Goal: Information Seeking & Learning: Learn about a topic

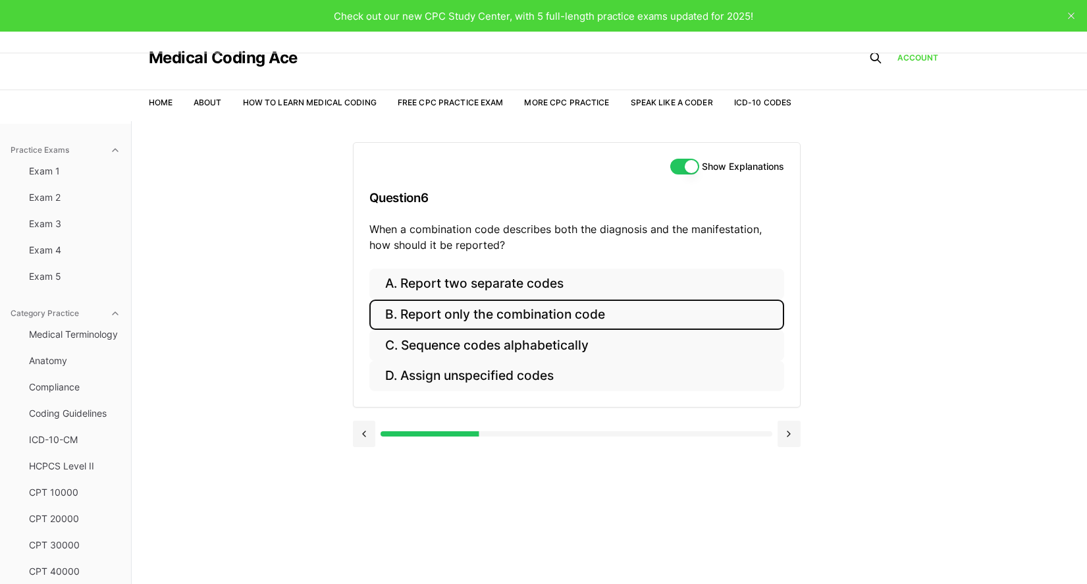
click at [640, 318] on button "B. Report only the combination code" at bounding box center [576, 315] width 415 height 31
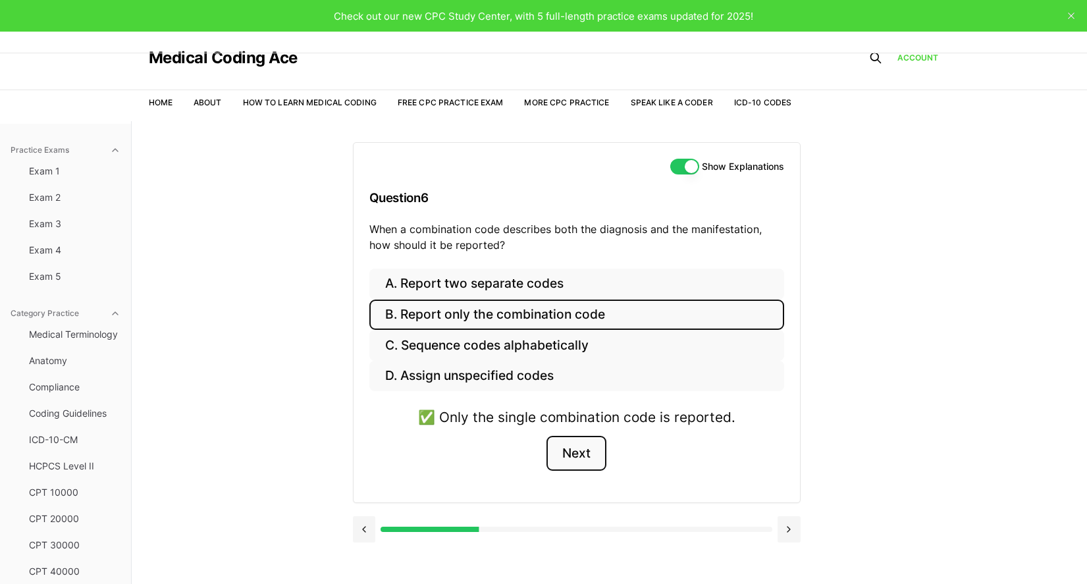
click at [593, 458] on button "Next" at bounding box center [577, 454] width 60 height 36
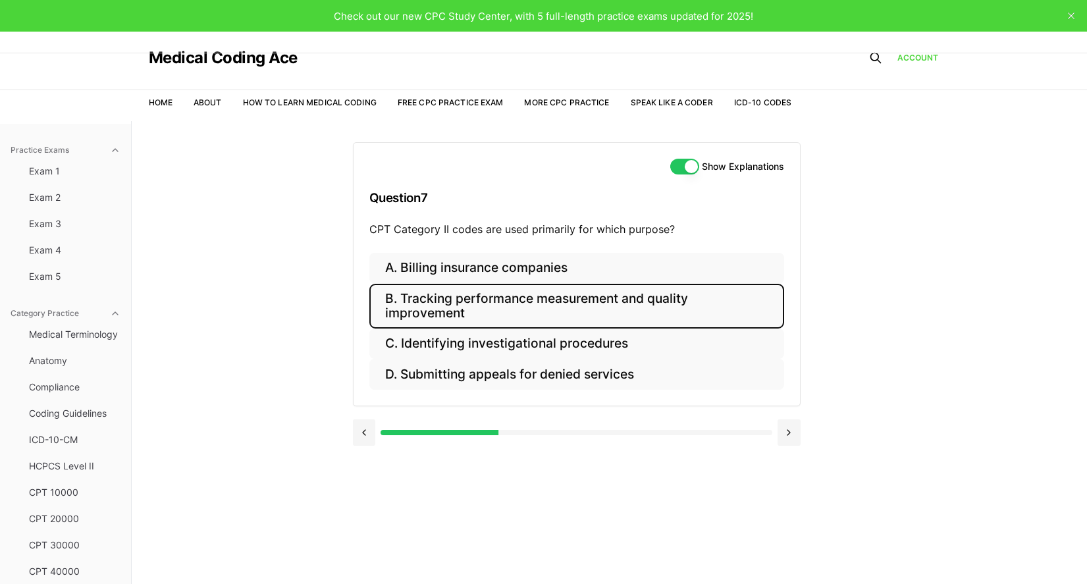
click at [418, 316] on button "B. Tracking performance measurement and quality improvement" at bounding box center [576, 306] width 415 height 45
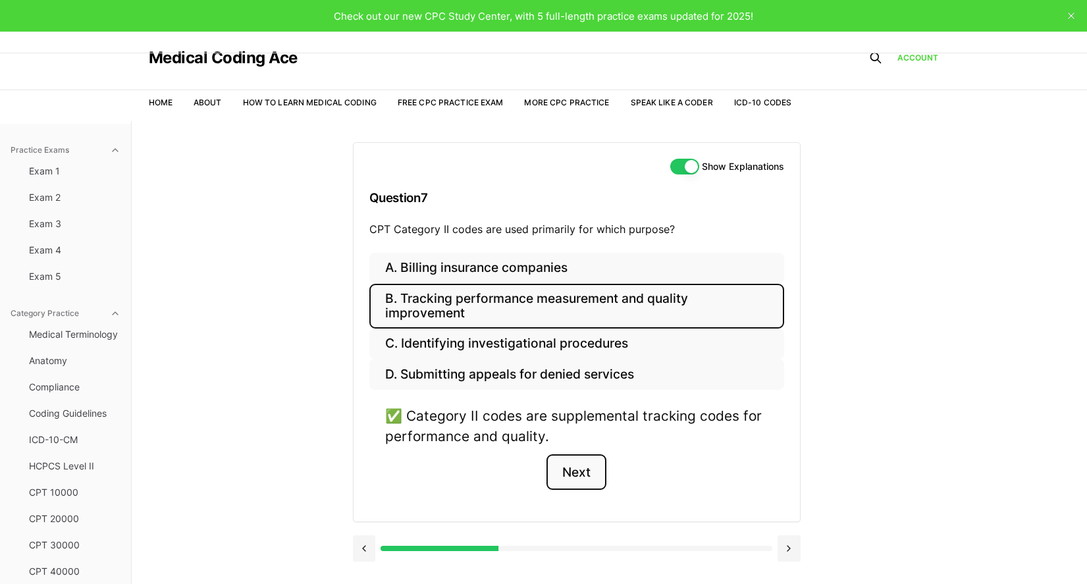
click at [585, 471] on button "Next" at bounding box center [577, 472] width 60 height 36
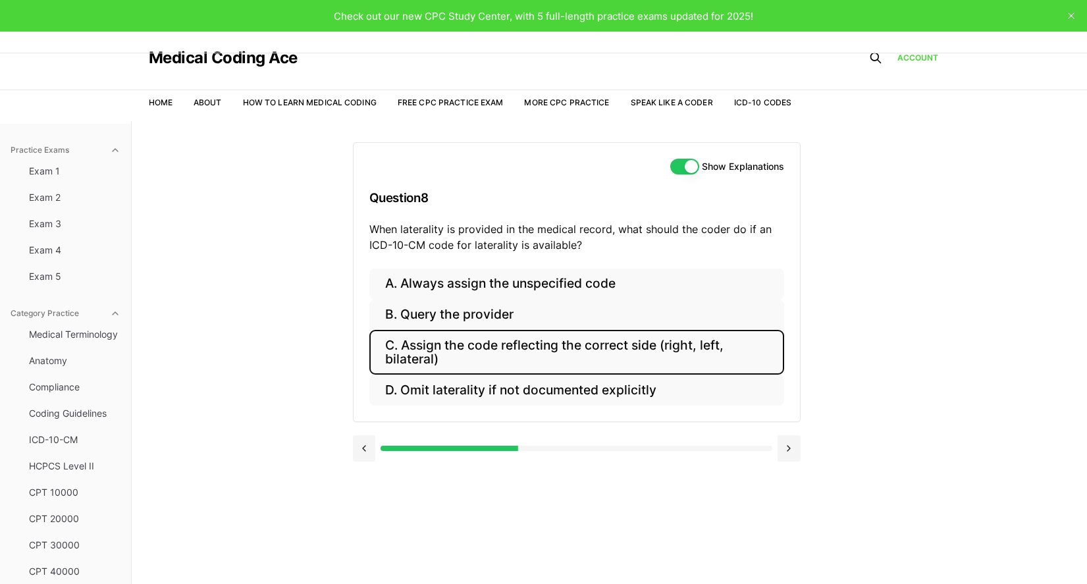
click at [568, 355] on button "C. Assign the code reflecting the correct side (right, left, bilateral)" at bounding box center [576, 352] width 415 height 45
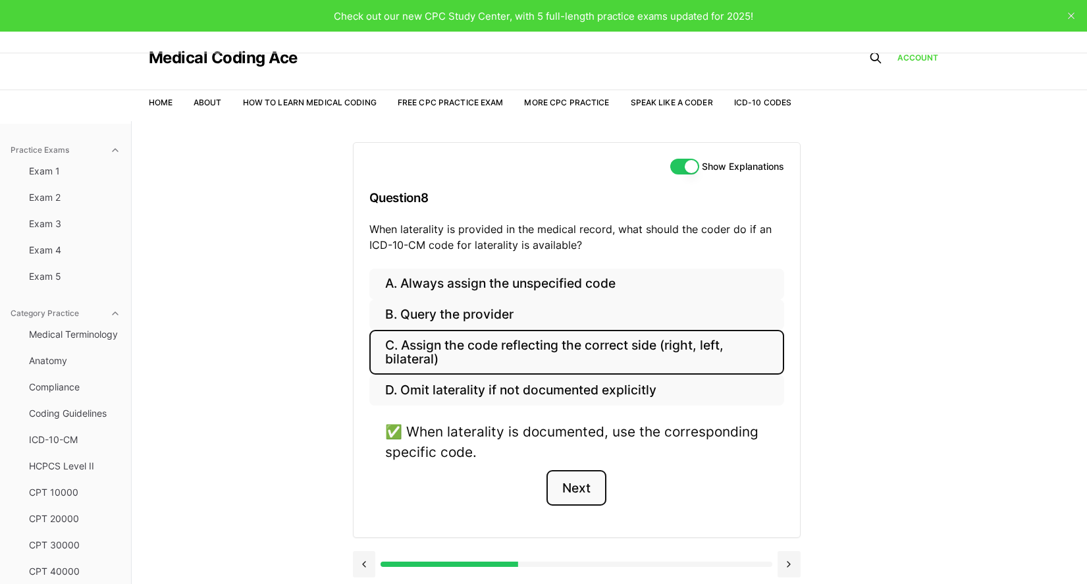
click at [590, 483] on button "Next" at bounding box center [577, 488] width 60 height 36
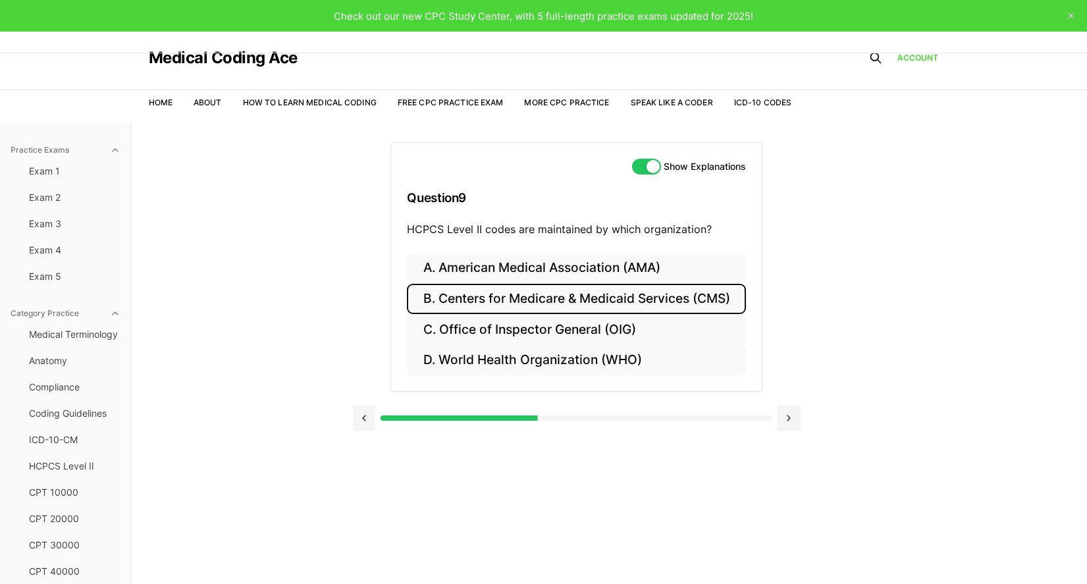
click at [688, 304] on button "B. Centers for Medicare & Medicaid Services (CMS)" at bounding box center [576, 299] width 338 height 31
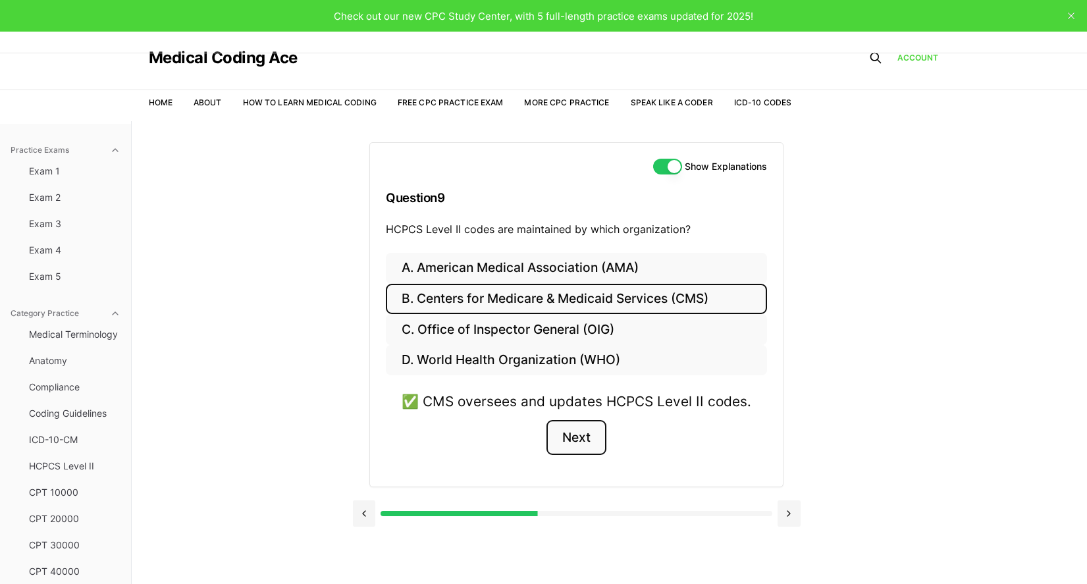
click at [579, 428] on button "Next" at bounding box center [577, 438] width 60 height 36
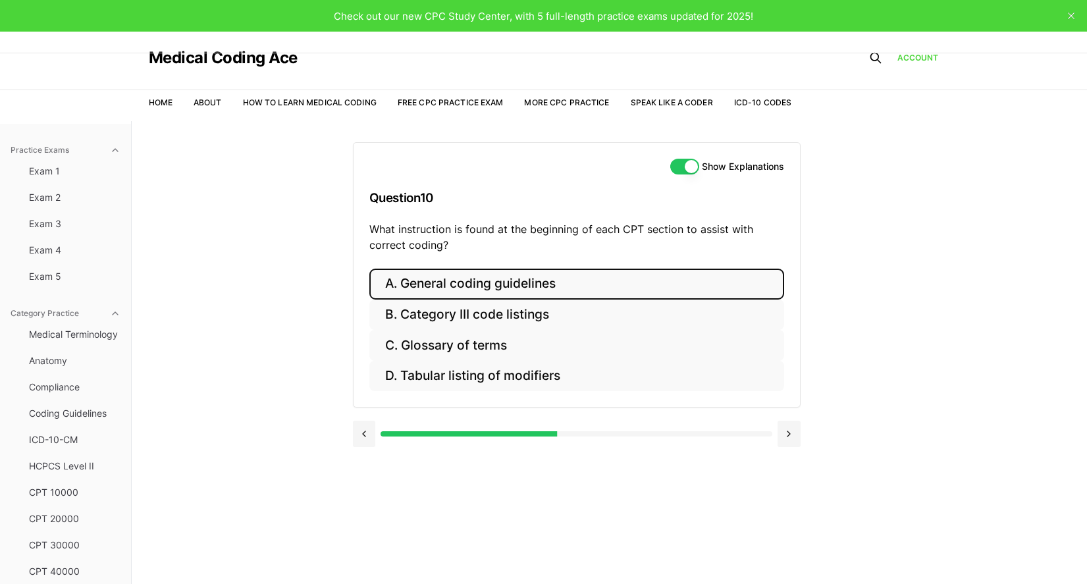
click at [676, 285] on button "A. General coding guidelines" at bounding box center [576, 284] width 415 height 31
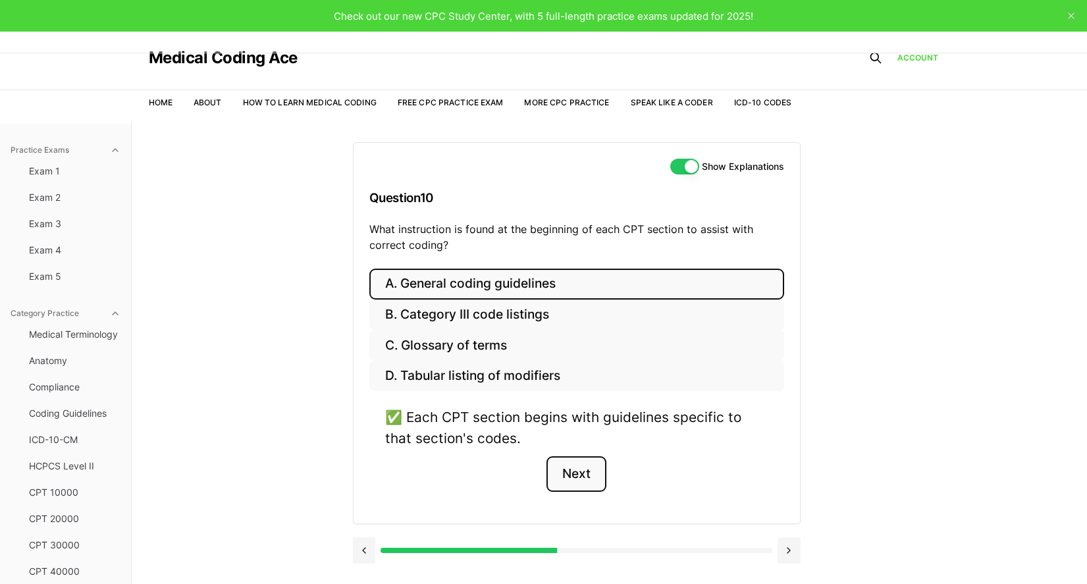
click at [590, 473] on button "Next" at bounding box center [577, 474] width 60 height 36
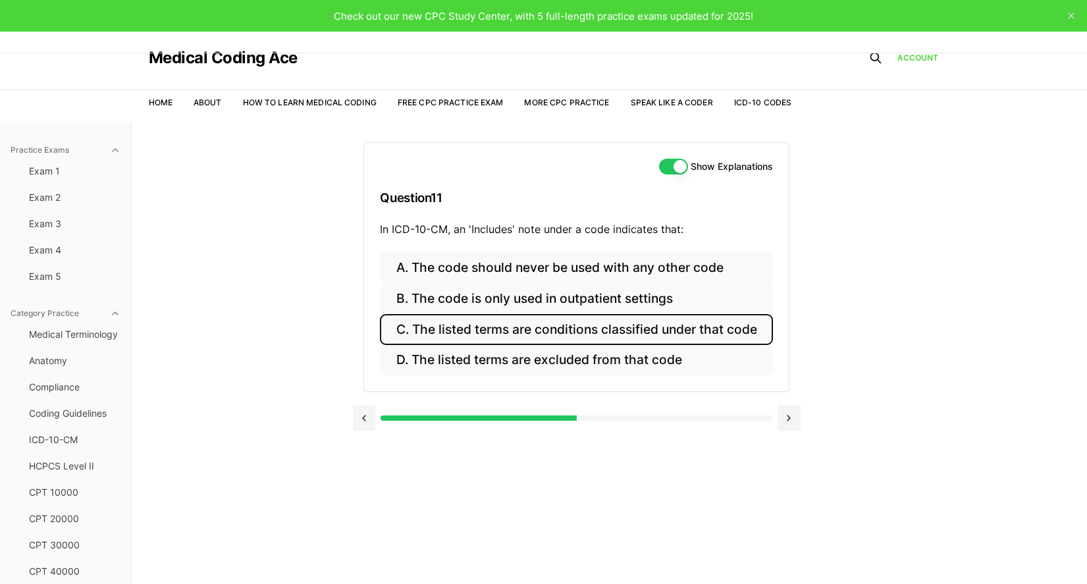
click at [508, 332] on button "C. The listed terms are conditions classified under that code" at bounding box center [576, 329] width 392 height 31
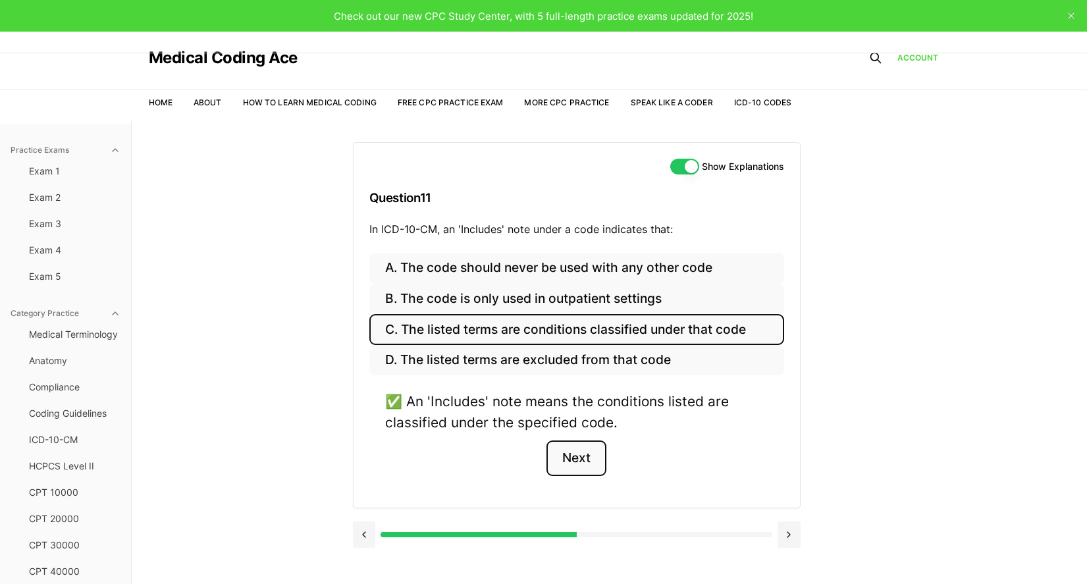
click at [567, 470] on button "Next" at bounding box center [577, 459] width 60 height 36
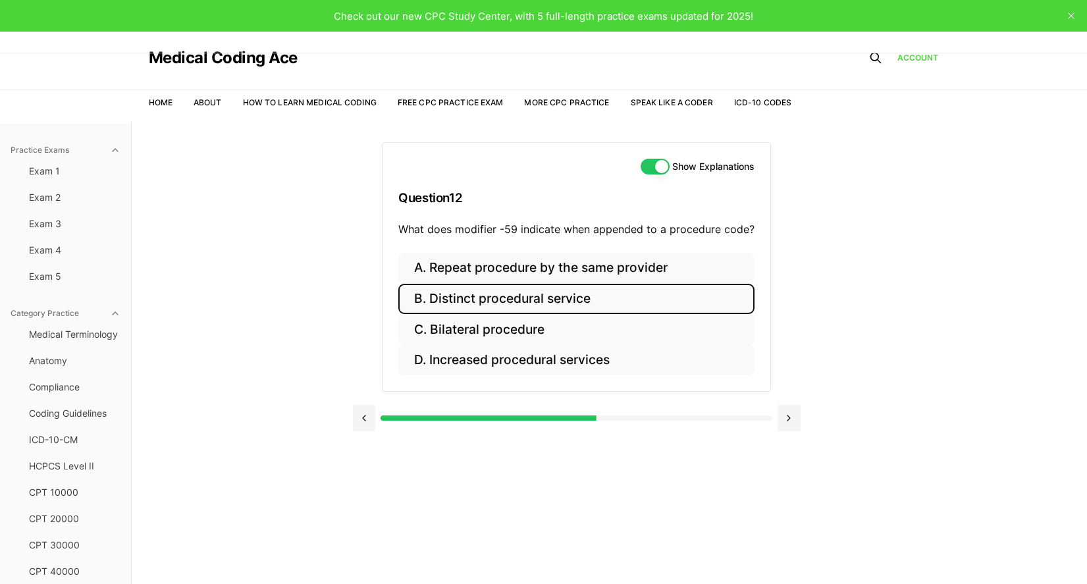
click at [609, 307] on button "B. Distinct procedural service" at bounding box center [576, 299] width 356 height 31
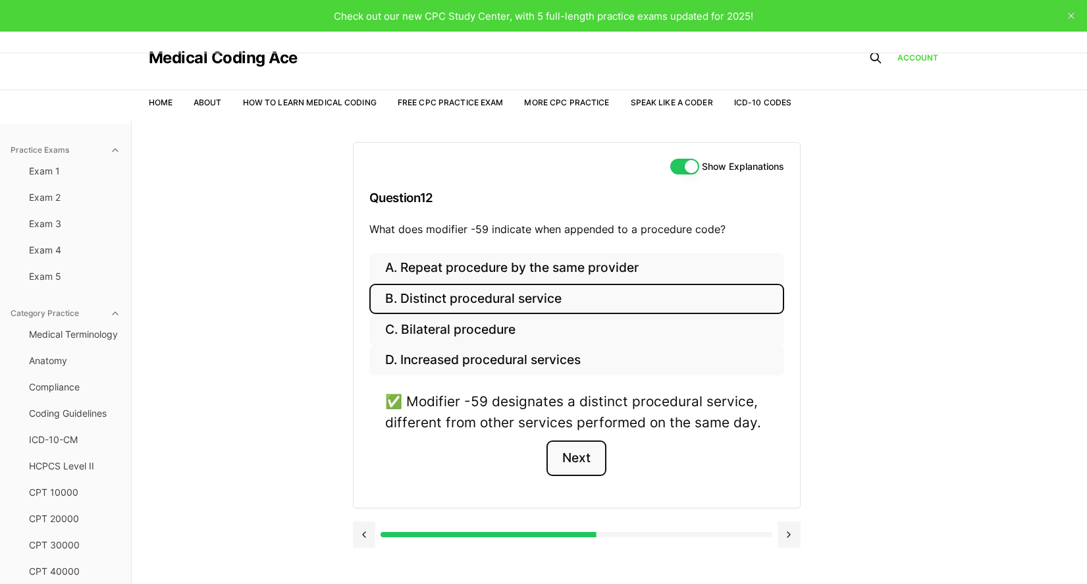
click at [590, 446] on button "Next" at bounding box center [577, 459] width 60 height 36
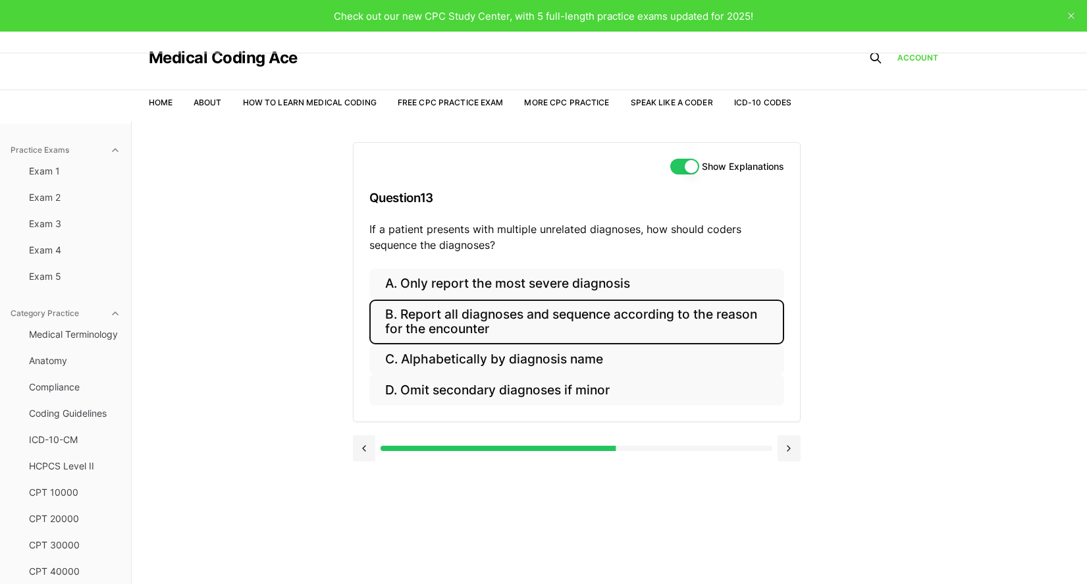
click at [678, 323] on button "B. Report all diagnoses and sequence according to the reason for the encounter" at bounding box center [576, 322] width 415 height 45
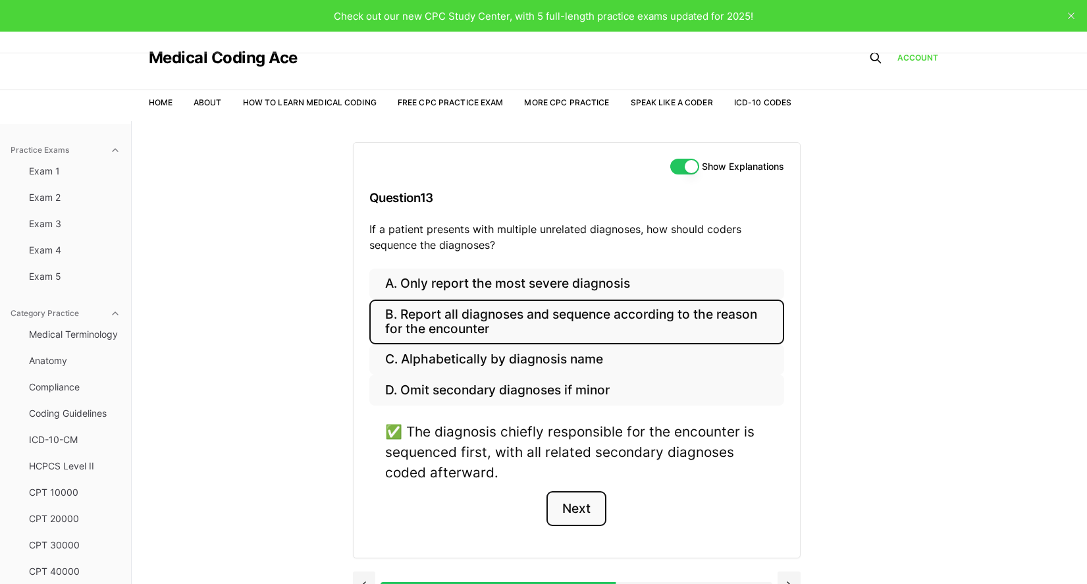
click at [560, 509] on button "Next" at bounding box center [577, 509] width 60 height 36
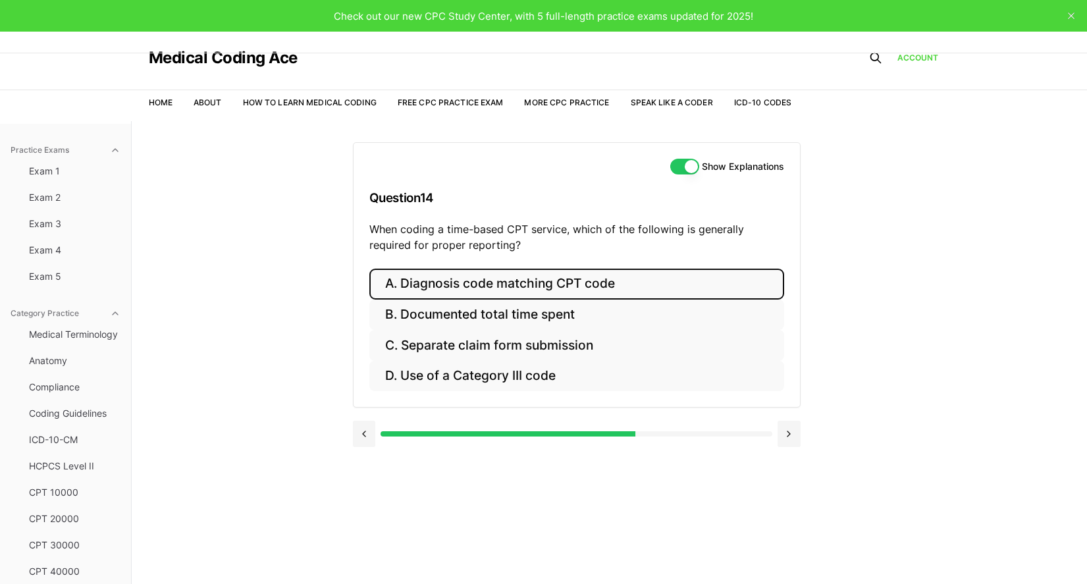
click at [456, 281] on button "A. Diagnosis code matching CPT code" at bounding box center [576, 284] width 415 height 31
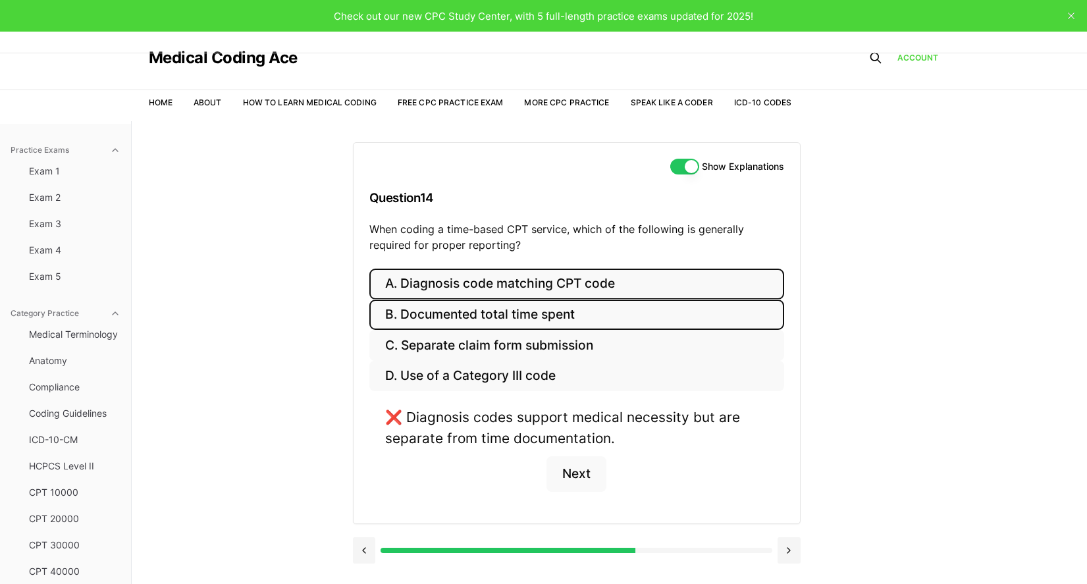
click at [417, 319] on button "B. Documented total time spent" at bounding box center [576, 315] width 415 height 31
click at [427, 286] on button "A. Diagnosis code matching CPT code" at bounding box center [576, 284] width 415 height 31
click at [562, 460] on button "Next" at bounding box center [577, 474] width 60 height 36
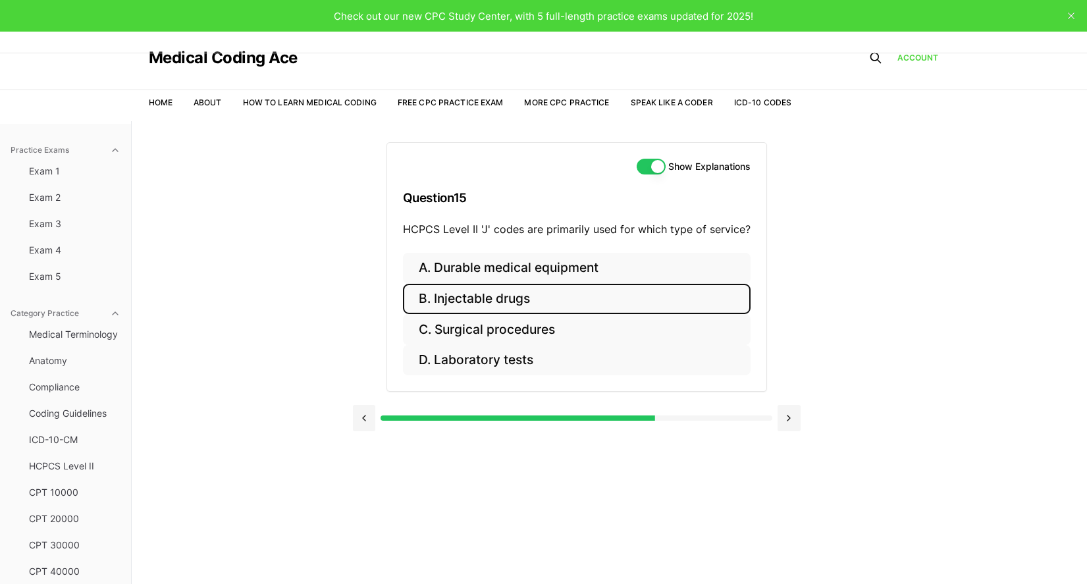
click at [473, 292] on button "B. Injectable drugs" at bounding box center [577, 299] width 348 height 31
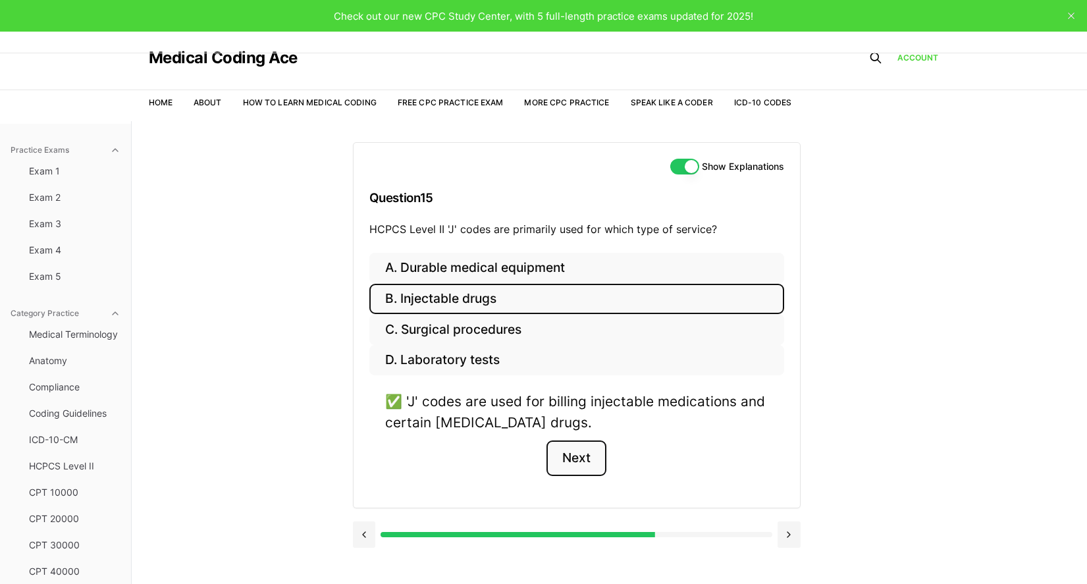
click at [574, 458] on button "Next" at bounding box center [577, 459] width 60 height 36
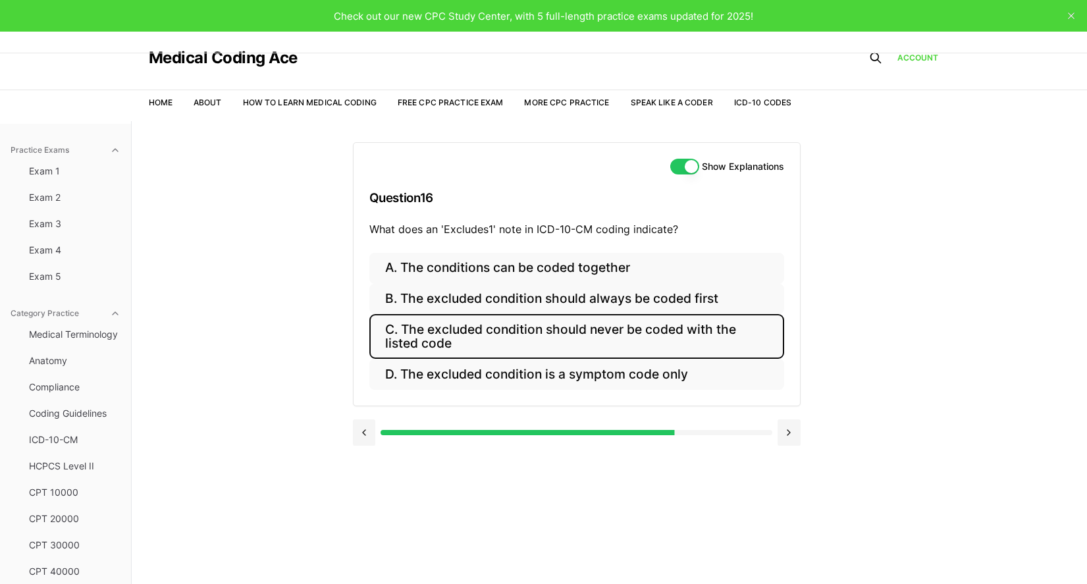
click at [460, 349] on button "C. The excluded condition should never be coded with the listed code" at bounding box center [576, 336] width 415 height 45
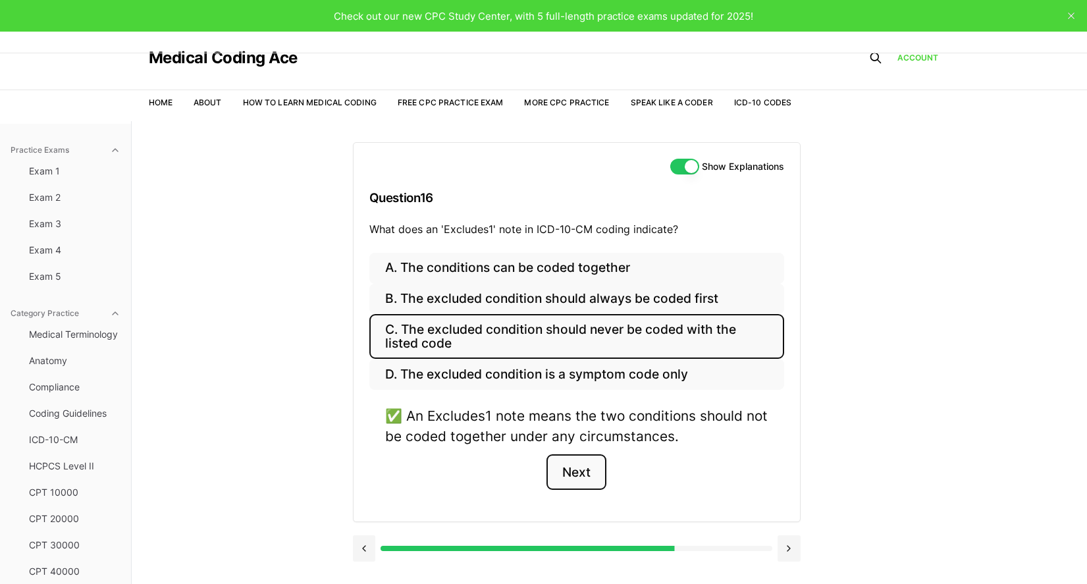
click at [570, 471] on button "Next" at bounding box center [577, 472] width 60 height 36
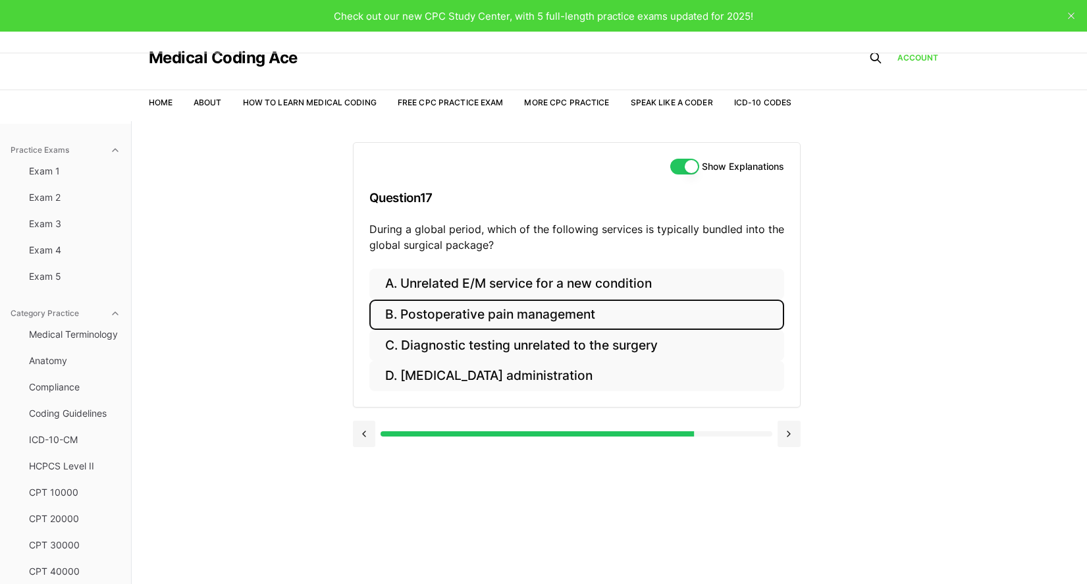
click at [435, 316] on button "B. Postoperative pain management" at bounding box center [576, 315] width 415 height 31
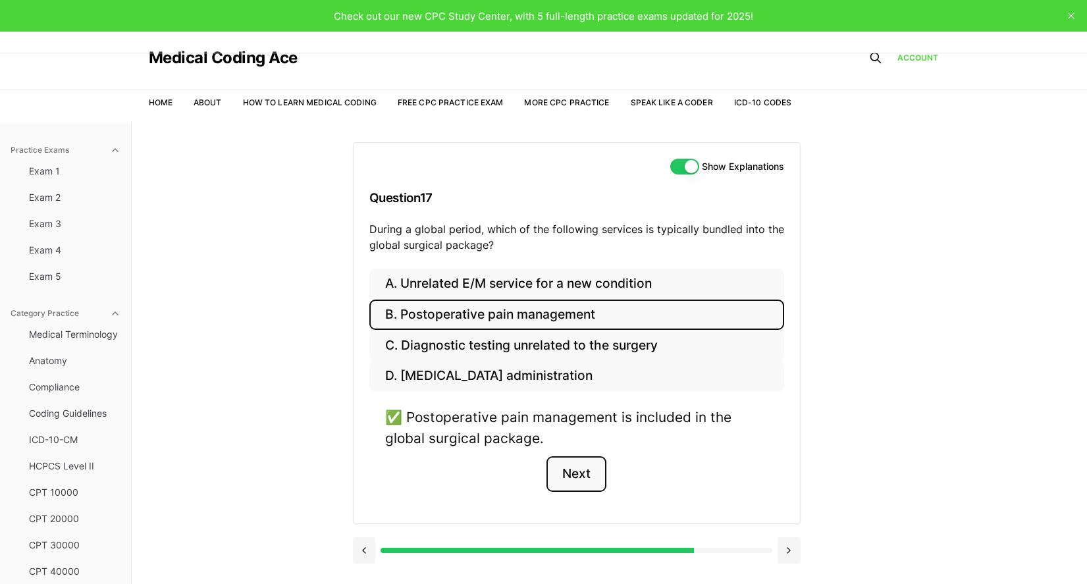
click at [581, 471] on button "Next" at bounding box center [577, 474] width 60 height 36
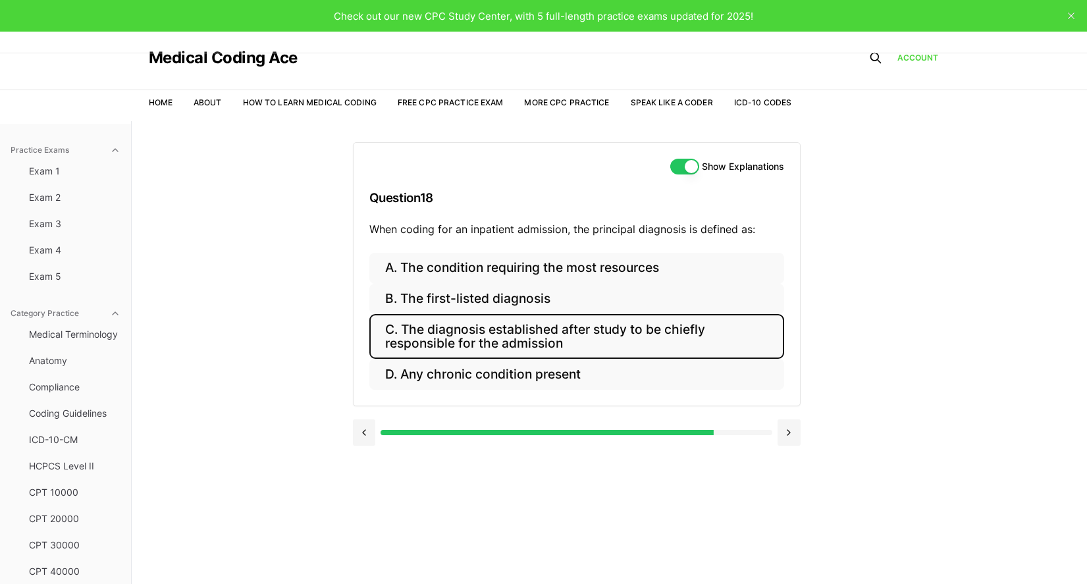
click at [464, 348] on button "C. The diagnosis established after study to be chiefly responsible for the admi…" at bounding box center [576, 336] width 415 height 45
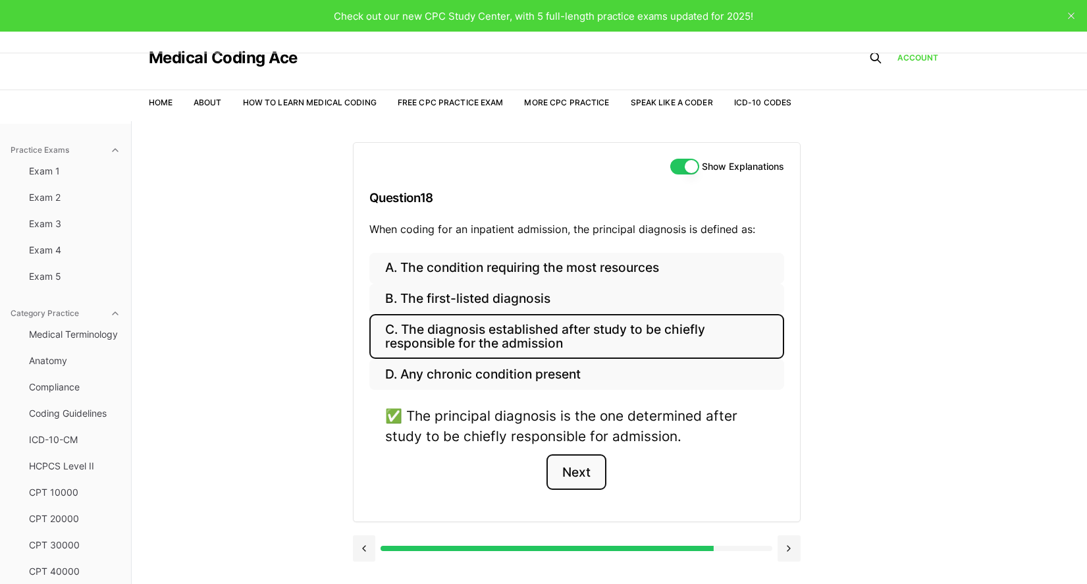
click at [579, 468] on button "Next" at bounding box center [577, 472] width 60 height 36
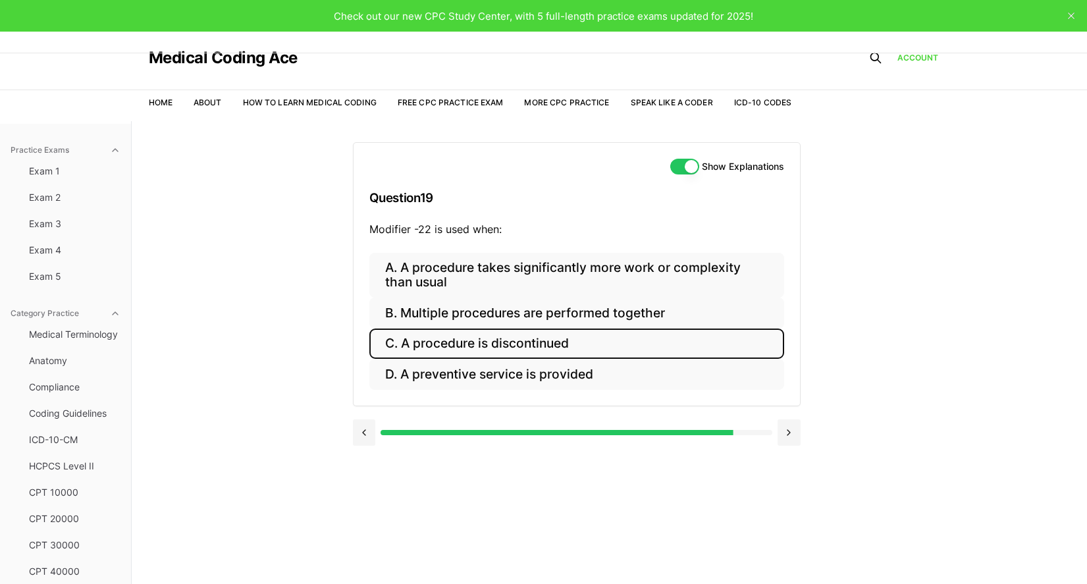
click at [473, 341] on button "C. A procedure is discontinued" at bounding box center [576, 344] width 415 height 31
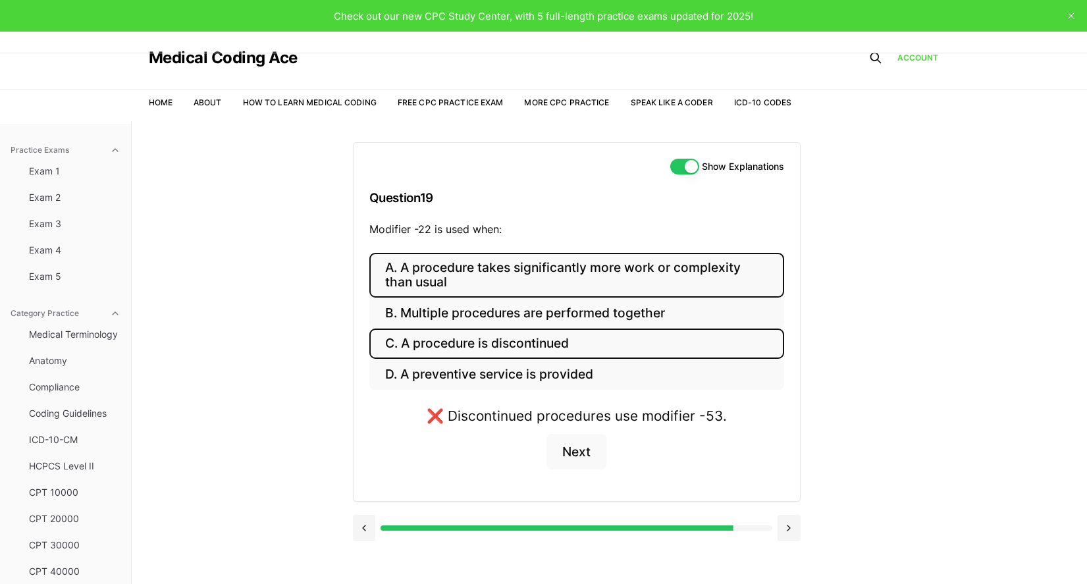
click at [439, 277] on button "A. A procedure takes significantly more work or complexity than usual" at bounding box center [576, 275] width 415 height 45
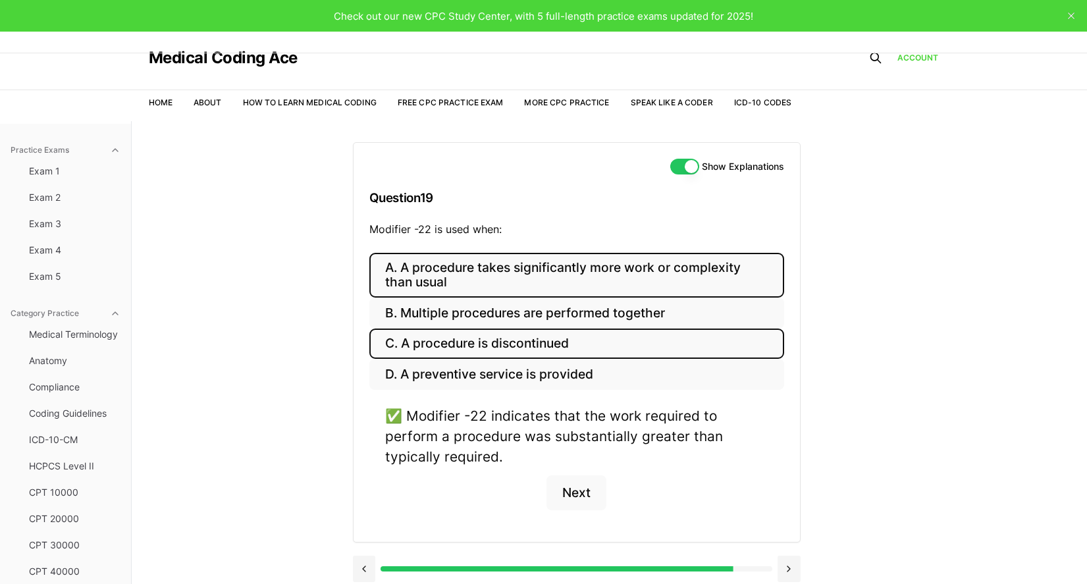
click at [417, 343] on button "C. A procedure is discontinued" at bounding box center [576, 344] width 415 height 31
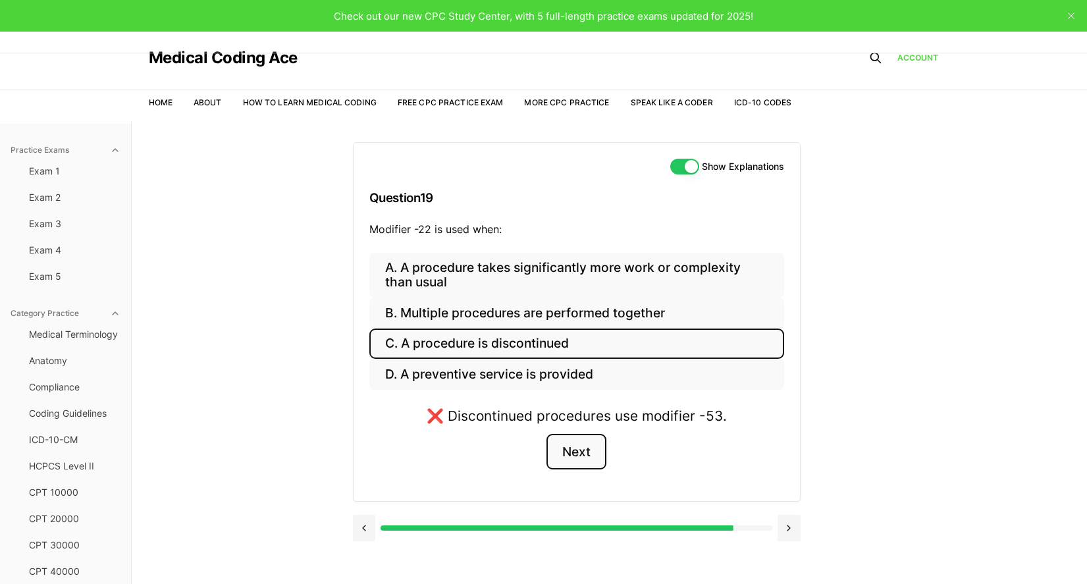
click at [579, 448] on button "Next" at bounding box center [577, 452] width 60 height 36
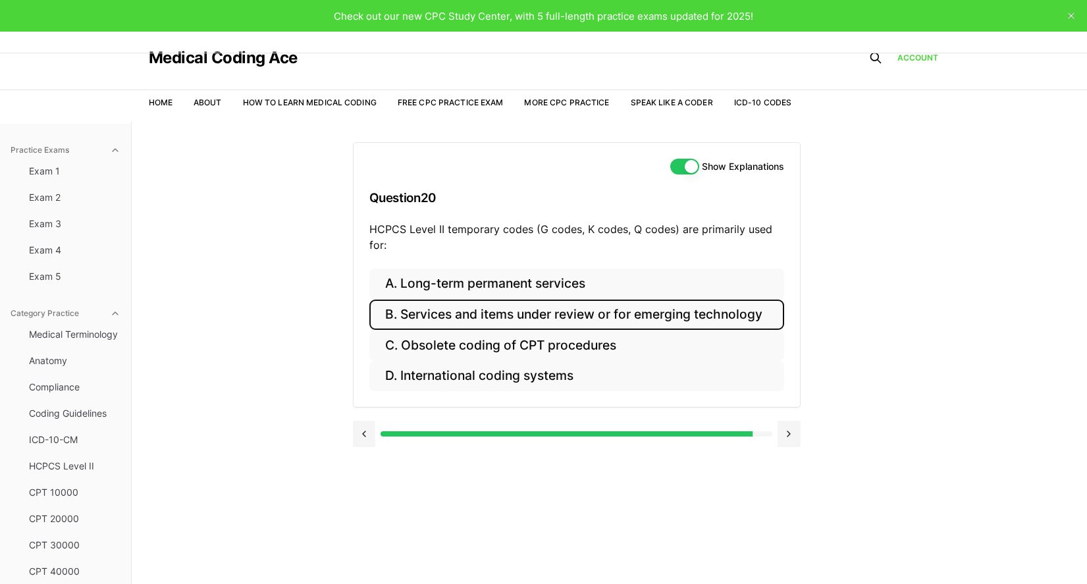
click at [448, 313] on button "B. Services and items under review or for emerging technology" at bounding box center [576, 315] width 415 height 31
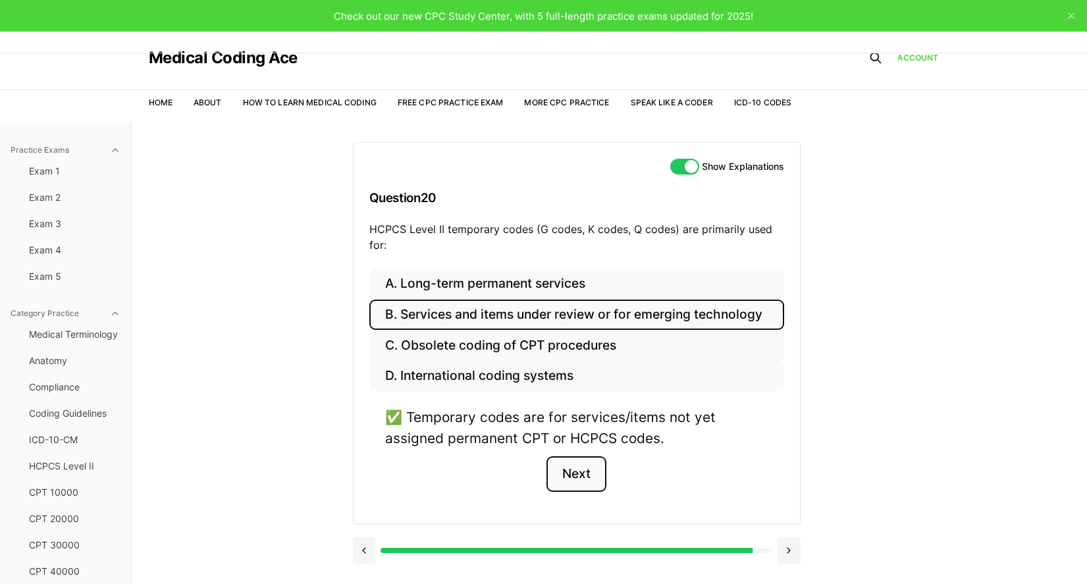
click at [574, 473] on button "Next" at bounding box center [577, 474] width 60 height 36
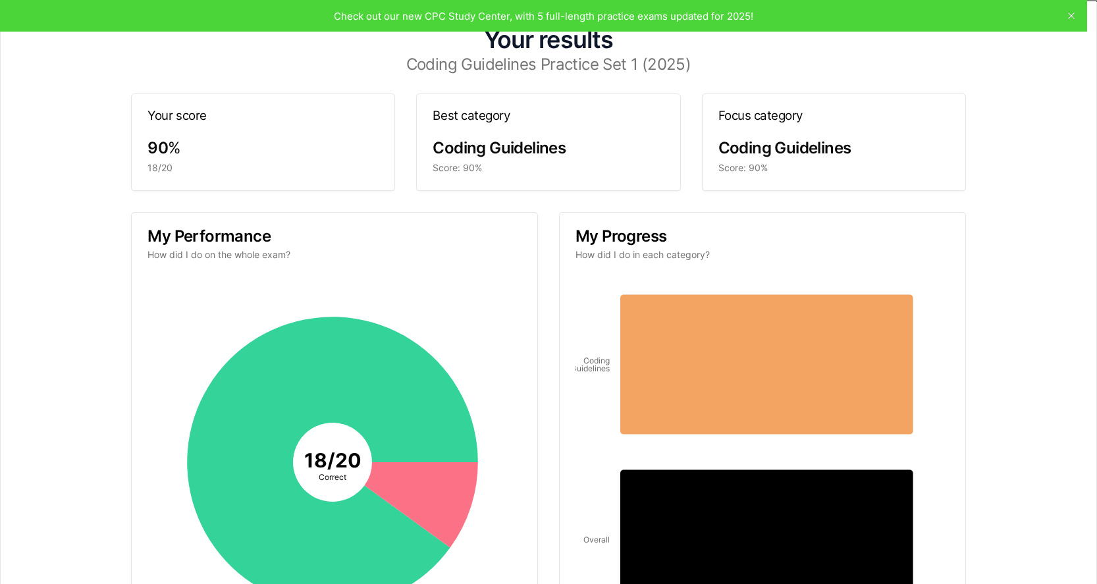
click at [1075, 16] on icon "button" at bounding box center [1080, 16] width 11 height 11
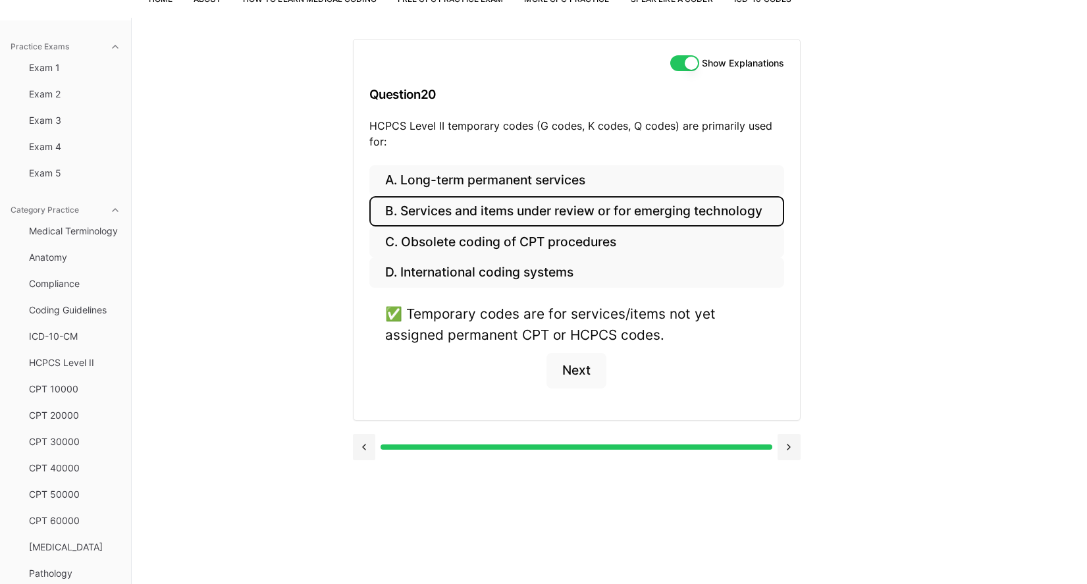
scroll to position [121, 0]
